Goal: Transaction & Acquisition: Obtain resource

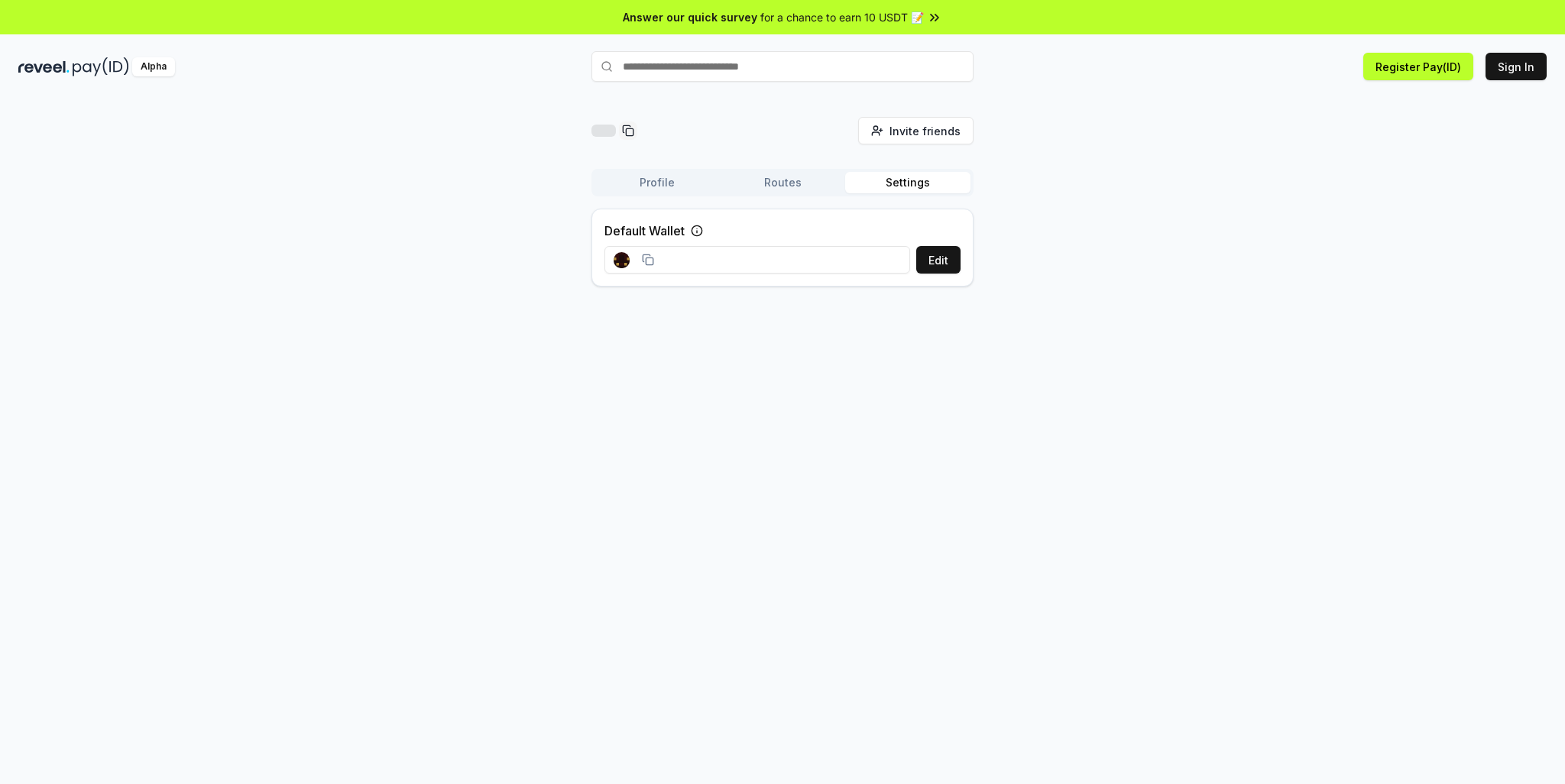
click at [817, 261] on input at bounding box center [758, 259] width 306 height 27
click at [931, 258] on button "Edit" at bounding box center [938, 259] width 44 height 27
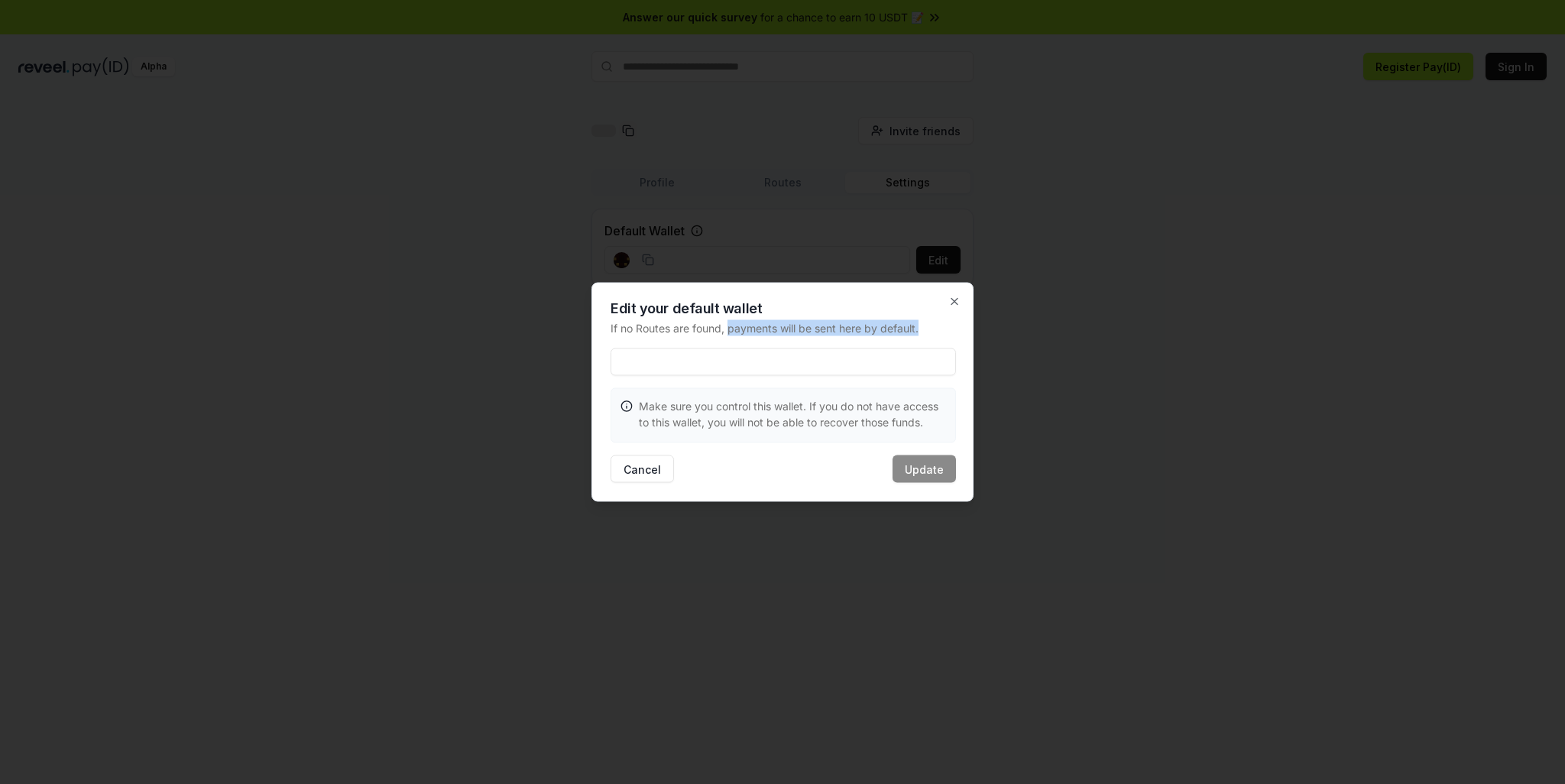
drag, startPoint x: 729, startPoint y: 329, endPoint x: 923, endPoint y: 324, distance: 194.1
click at [923, 324] on p "If no Routes are found, payments will be sent here by default." at bounding box center [783, 328] width 346 height 16
copy p "payments will be sent here by default."
click at [629, 365] on input at bounding box center [783, 362] width 346 height 27
click at [646, 363] on input at bounding box center [783, 362] width 346 height 27
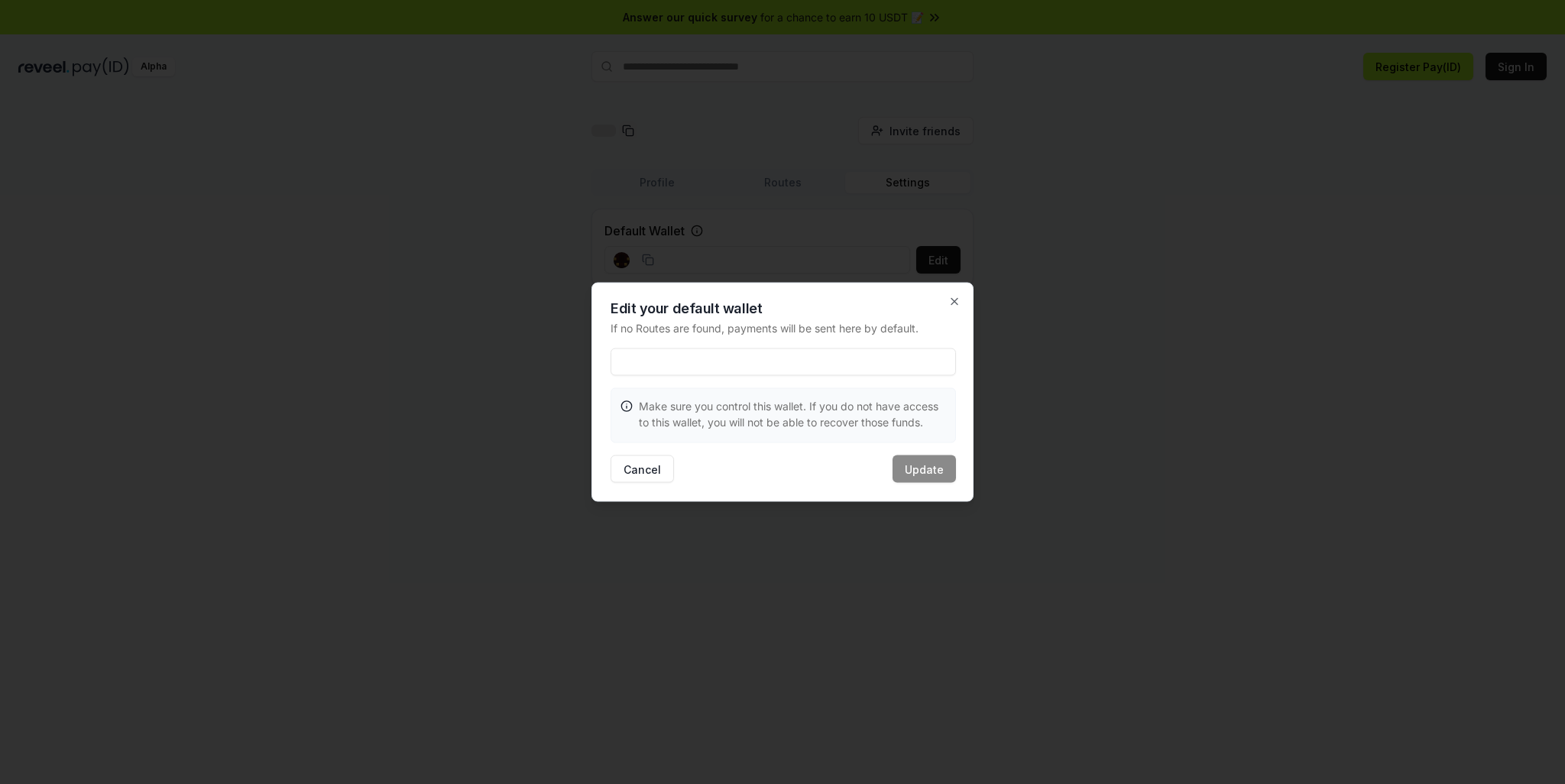
click at [643, 364] on input at bounding box center [783, 362] width 346 height 27
click at [956, 300] on icon "button" at bounding box center [954, 301] width 6 height 6
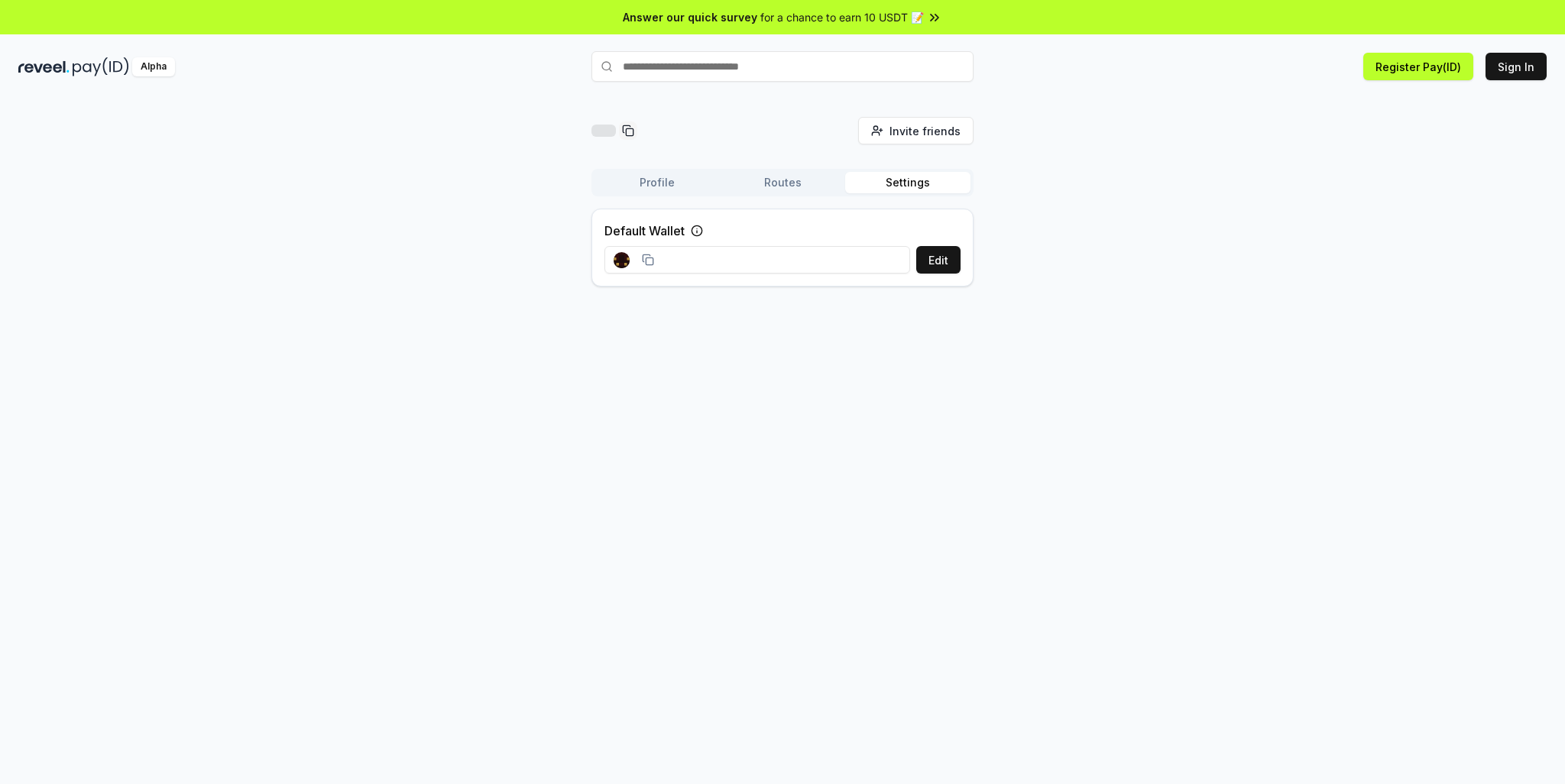
click at [691, 256] on input at bounding box center [758, 259] width 306 height 27
click at [780, 179] on button "Routes" at bounding box center [782, 183] width 126 height 21
click at [902, 183] on button "Settings" at bounding box center [908, 183] width 126 height 21
click at [633, 178] on button "Profile" at bounding box center [658, 183] width 126 height 21
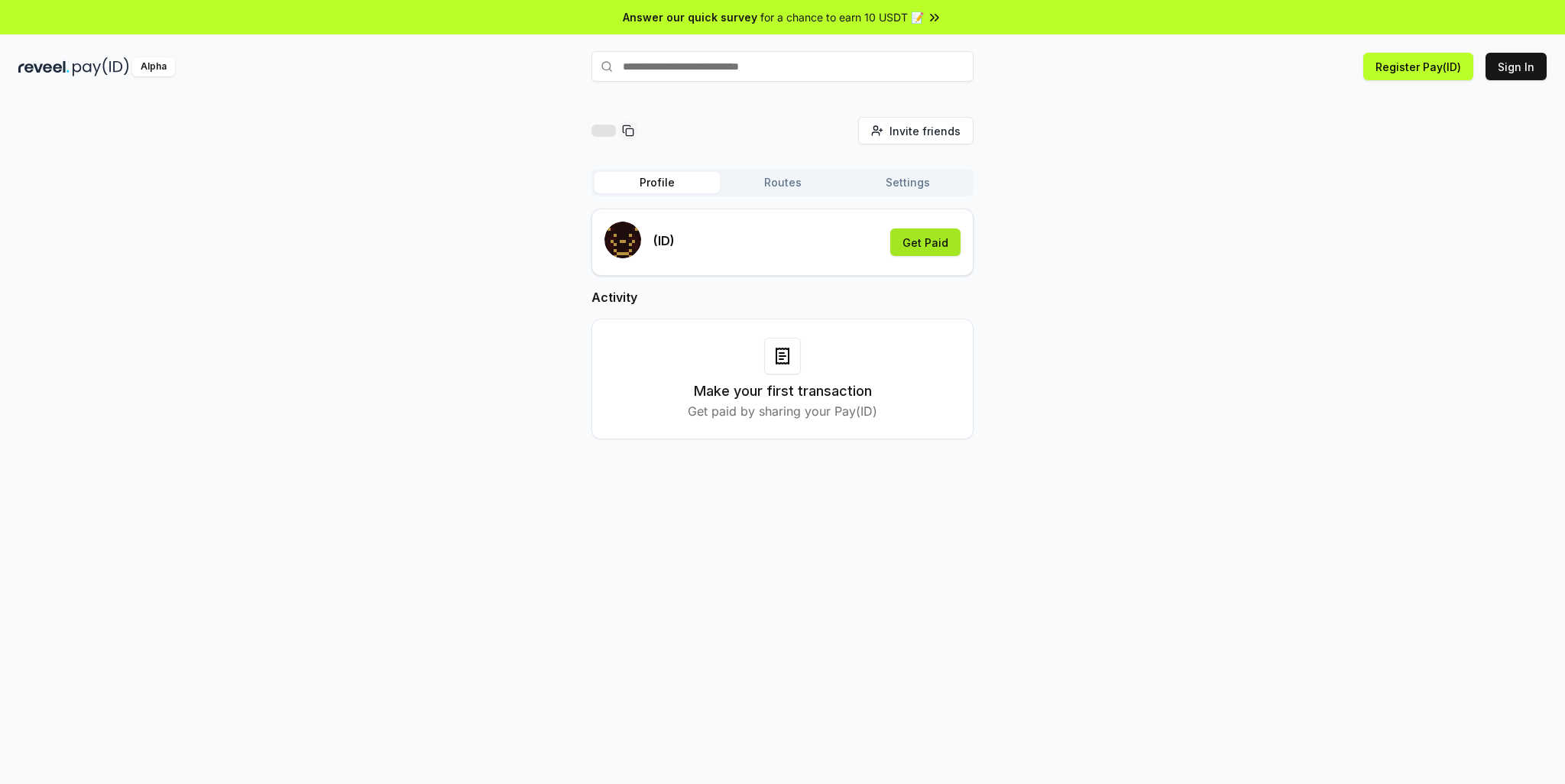
click at [928, 242] on button "Get Paid" at bounding box center [926, 241] width 71 height 27
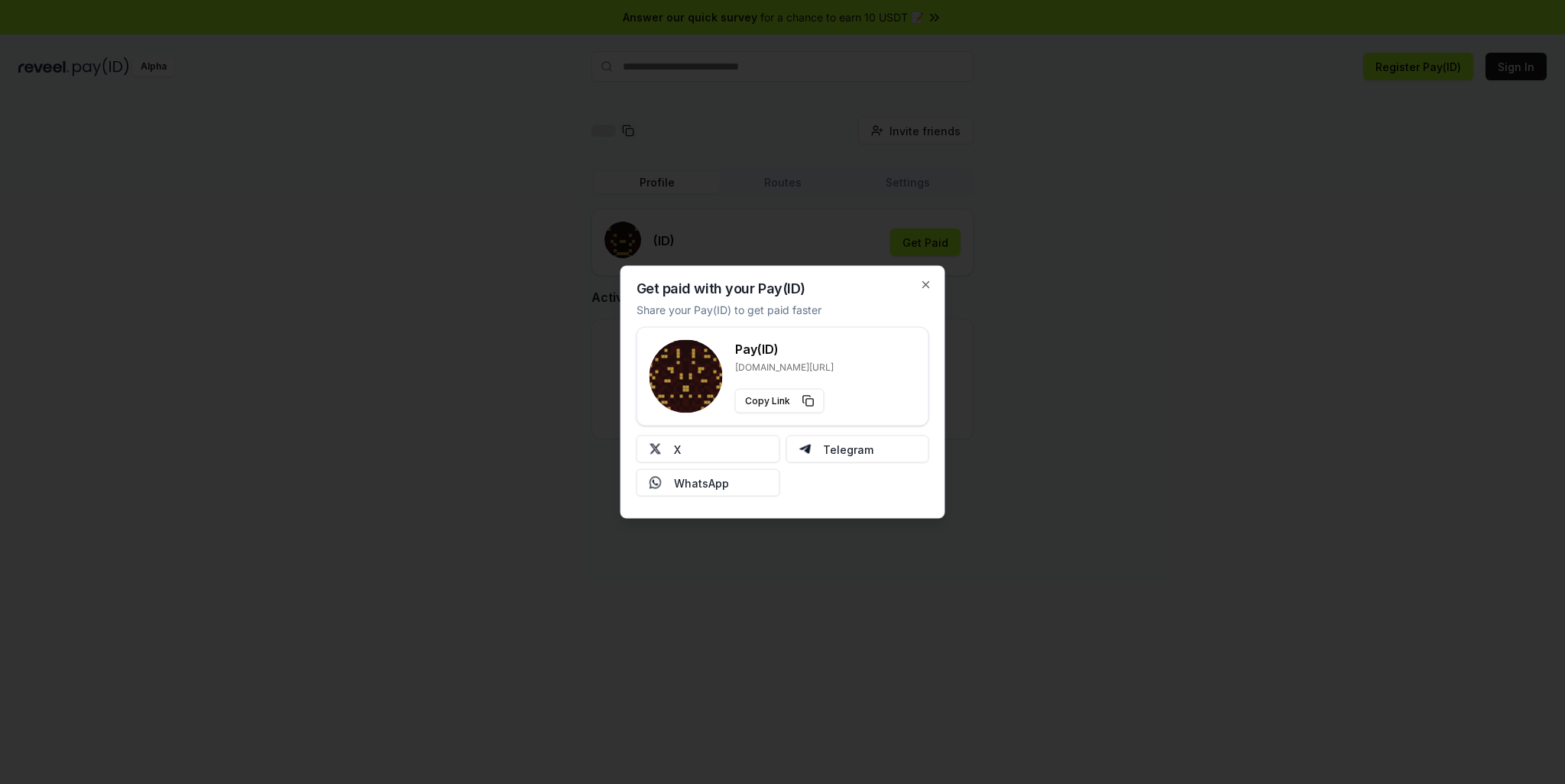
click at [748, 345] on h3 "Pay(ID)" at bounding box center [785, 349] width 99 height 19
click at [798, 363] on p "reveel.id/pay/" at bounding box center [785, 368] width 99 height 12
click at [699, 444] on button "X" at bounding box center [708, 449] width 144 height 27
click at [925, 280] on icon "button" at bounding box center [927, 285] width 12 height 12
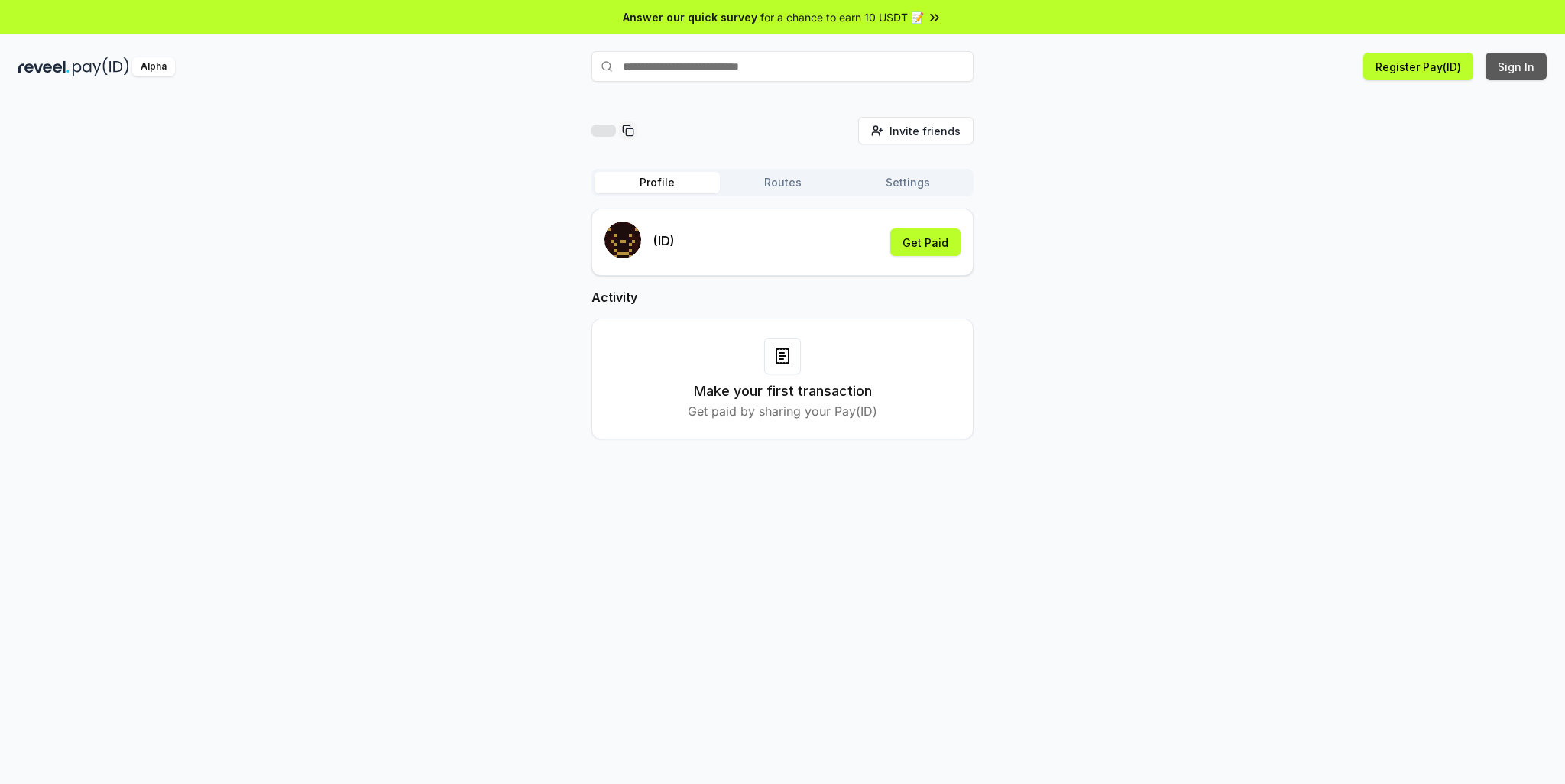
click at [1516, 68] on button "Sign In" at bounding box center [1515, 66] width 61 height 27
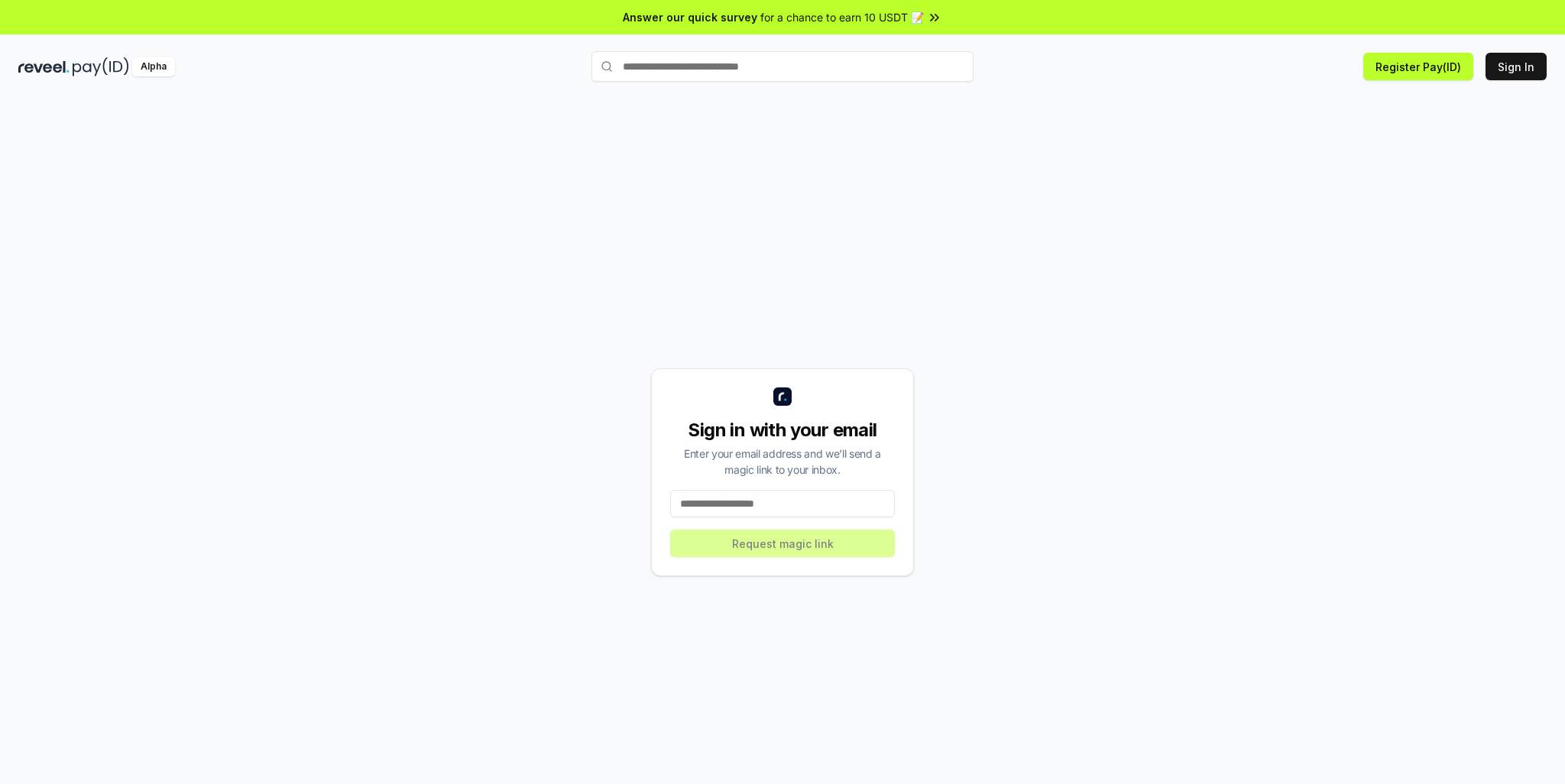
click at [721, 505] on input at bounding box center [782, 503] width 225 height 27
type input "**********"
click at [752, 538] on button "Request magic link" at bounding box center [782, 543] width 225 height 27
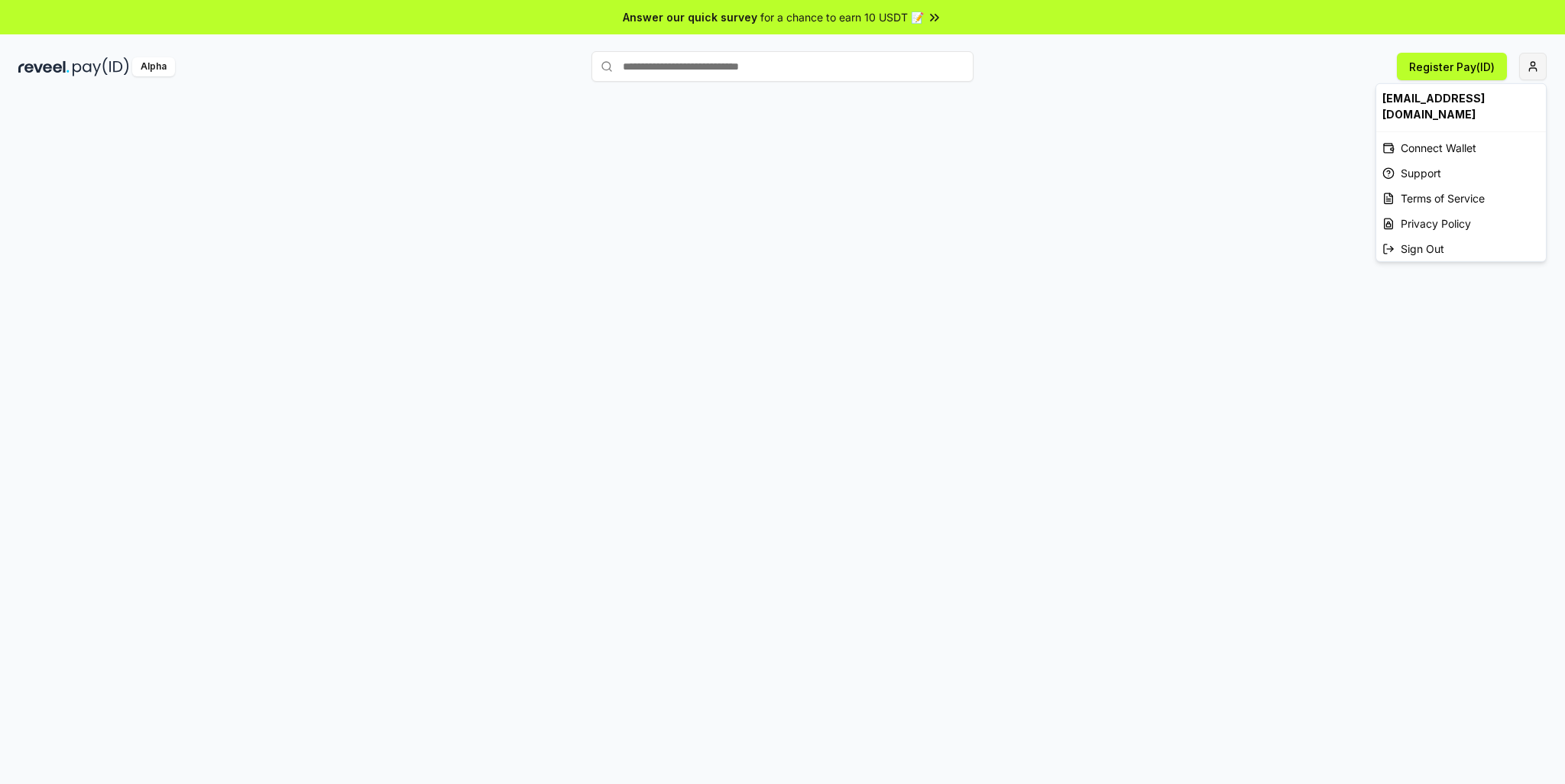
click at [1537, 62] on html "Answer our quick survey for a chance to earn 10 USDT 📝 Alpha Register Pay(ID) […" at bounding box center [782, 392] width 1565 height 784
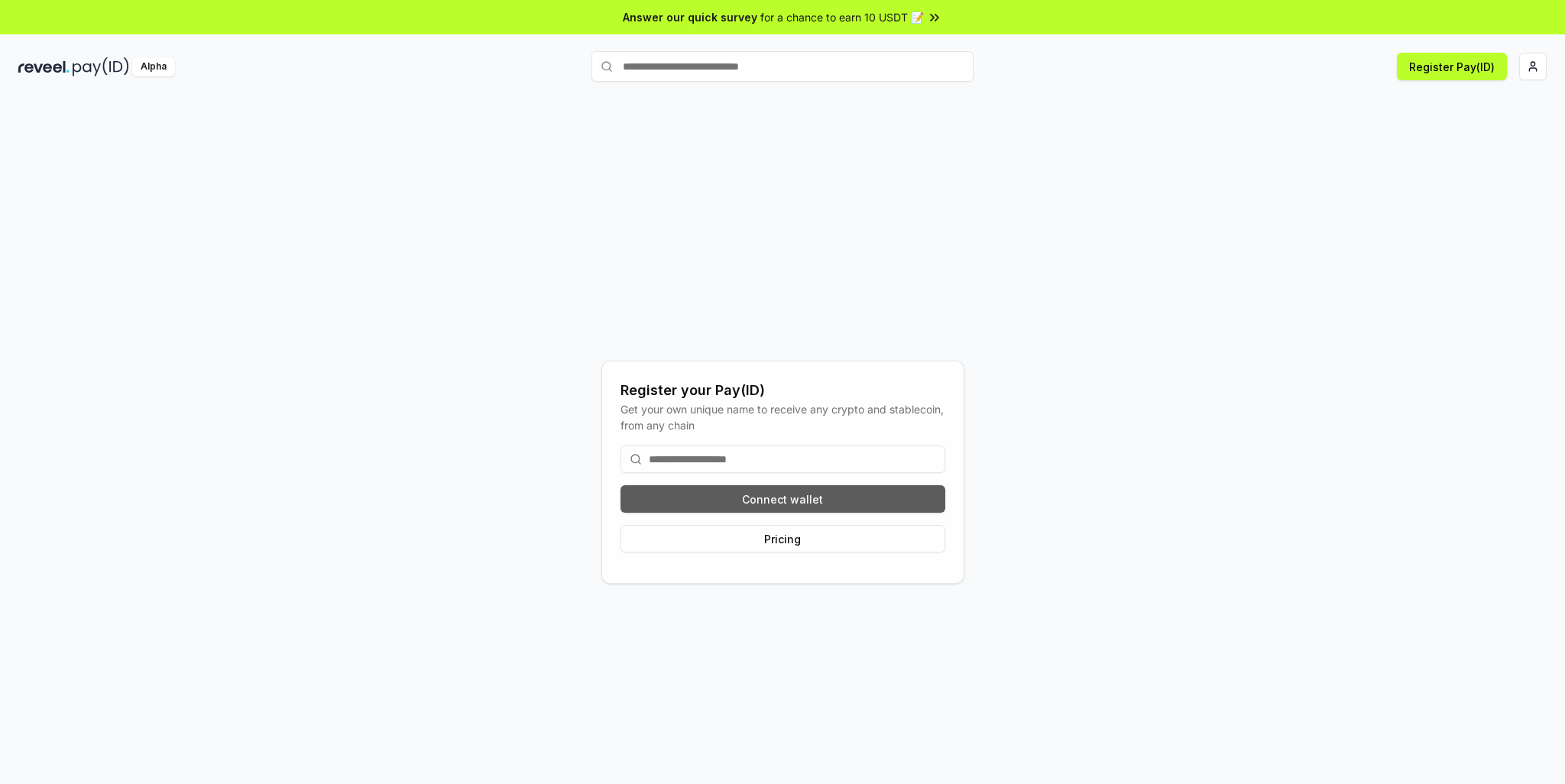
click at [800, 493] on button "Connect wallet" at bounding box center [782, 499] width 324 height 27
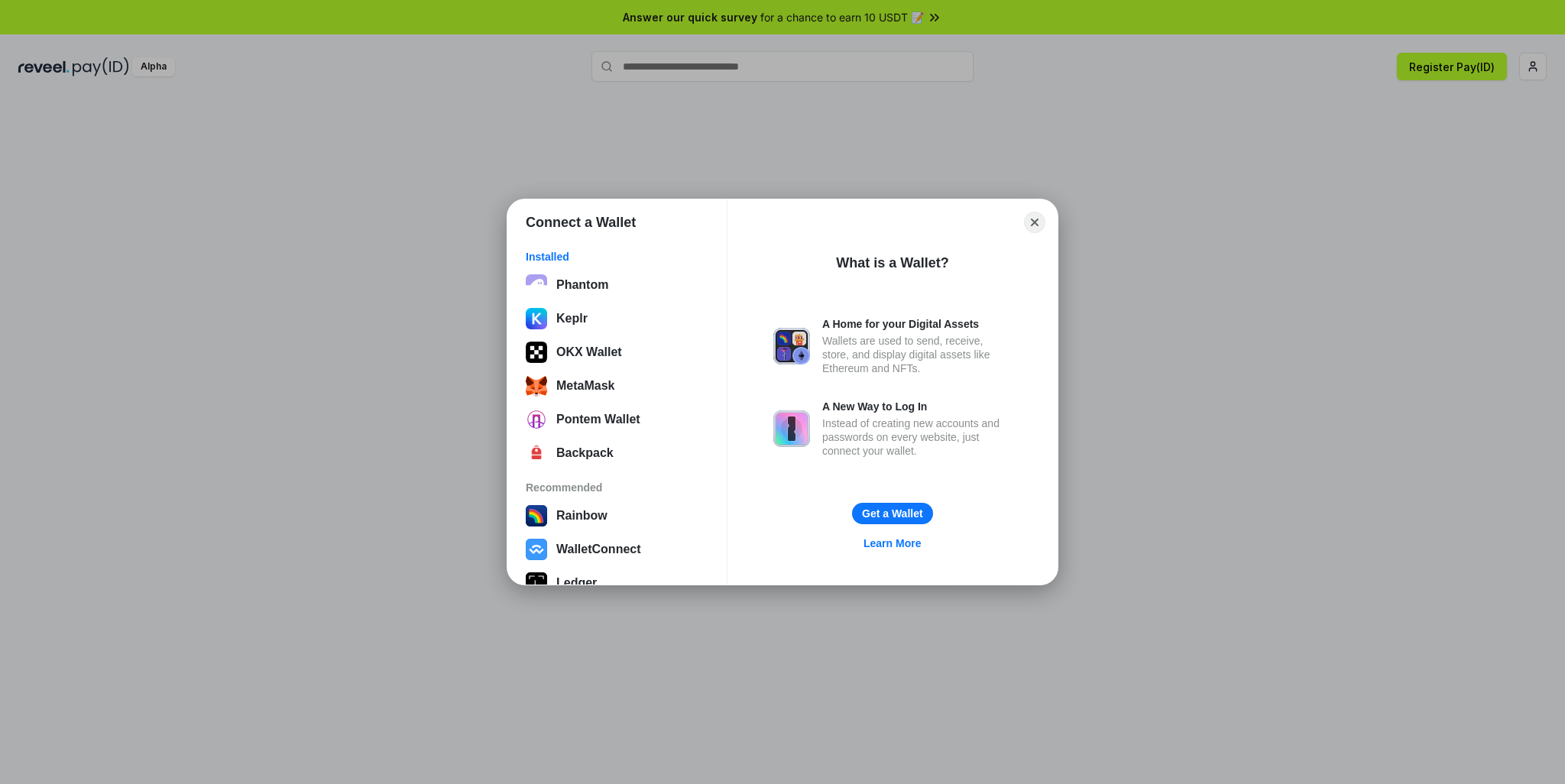
click at [1165, 194] on div "Connect a Wallet Installed Phantom Keplr OKX Wallet MetaMask Pontem Wallet Back…" at bounding box center [782, 392] width 1871 height 1090
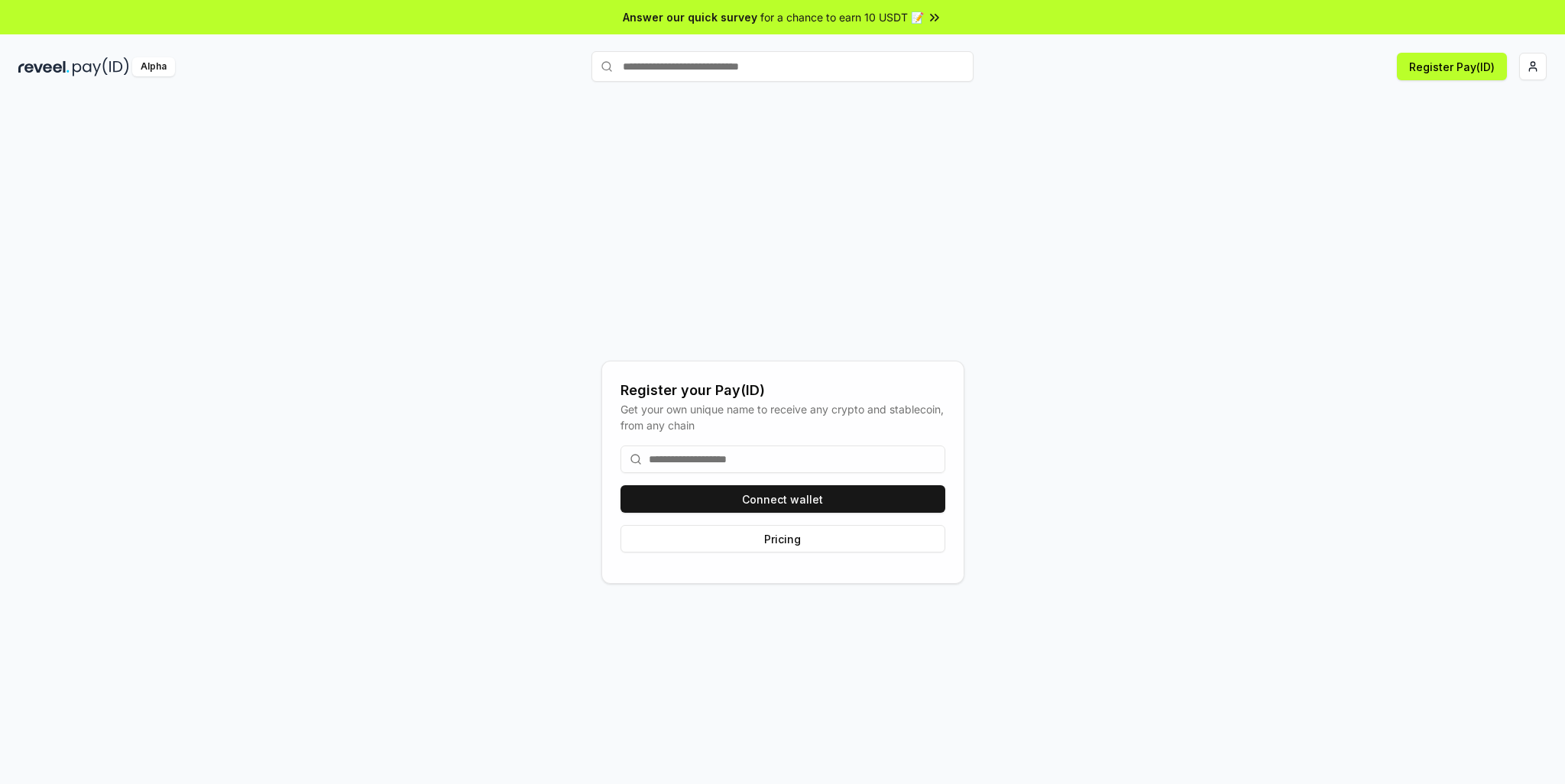
click at [873, 17] on span "for a chance to earn 10 USDT 📝" at bounding box center [842, 17] width 164 height 16
